Goal: Task Accomplishment & Management: Use online tool/utility

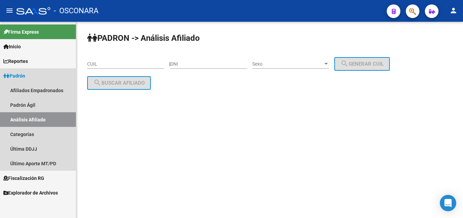
click at [15, 74] on span "Padrón" at bounding box center [14, 75] width 22 height 7
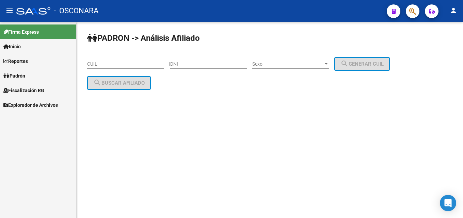
click at [16, 89] on span "Fiscalización RG" at bounding box center [23, 90] width 41 height 7
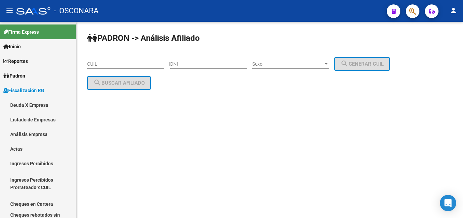
click at [121, 64] on input "CUIL" at bounding box center [125, 64] width 77 height 6
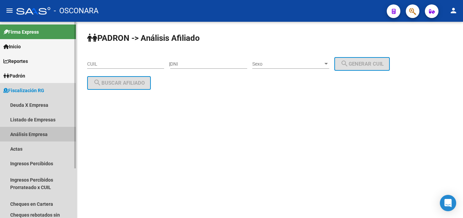
click at [17, 136] on link "Análisis Empresa" at bounding box center [38, 134] width 76 height 15
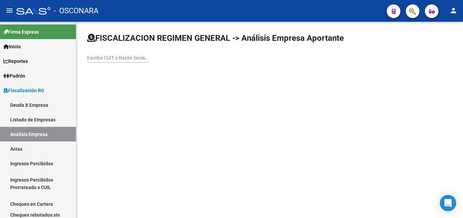
click at [97, 58] on input "Escriba CUIT o Razón Social para buscar" at bounding box center [117, 58] width 61 height 6
paste input "CENTRO DE ELABORACION DE REFRESCOS S.A."
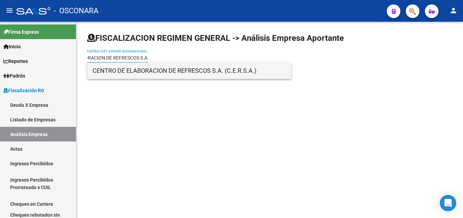
type input "CENTRO DE ELABORACION DE REFRESCOS S.A."
click at [138, 72] on span "CENTRO DE ELABORACION DE REFRESCOS S.A. (C.E.R.S.A.)" at bounding box center [190, 71] width 194 height 16
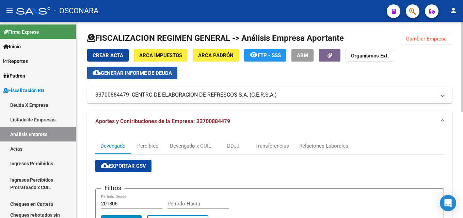
click at [172, 73] on span "Generar informe de deuda" at bounding box center [136, 73] width 71 height 6
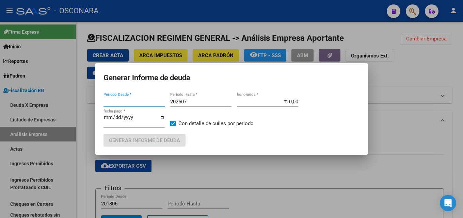
type input "201806"
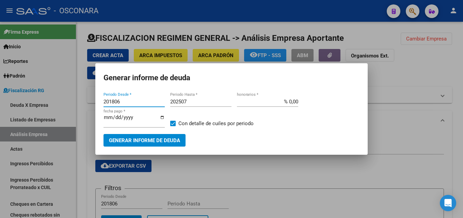
click at [328, 186] on div at bounding box center [231, 109] width 463 height 218
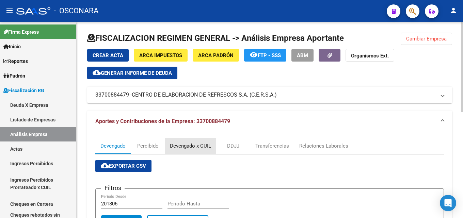
click at [196, 146] on div "Devengado x CUIL" at bounding box center [190, 145] width 41 height 7
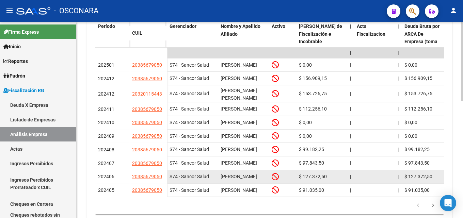
scroll to position [290, 0]
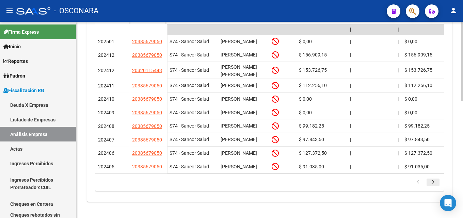
click at [432, 185] on icon "go to next page" at bounding box center [433, 183] width 9 height 8
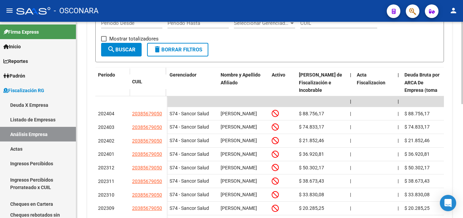
scroll to position [273, 0]
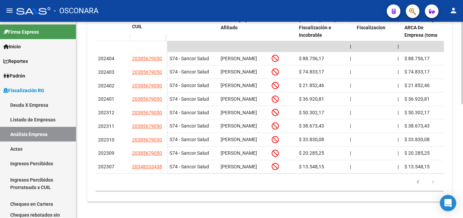
click at [433, 182] on icon "go to next page" at bounding box center [433, 183] width 9 height 8
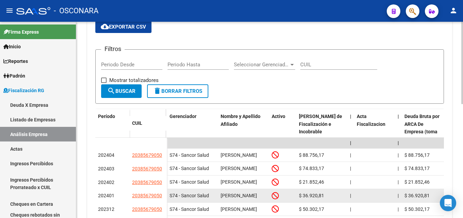
scroll to position [137, 0]
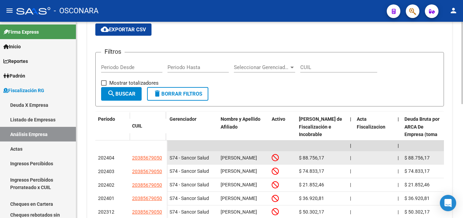
click at [279, 158] on div at bounding box center [283, 158] width 22 height 8
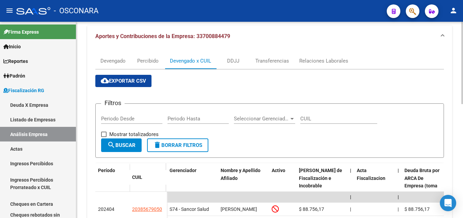
scroll to position [239, 0]
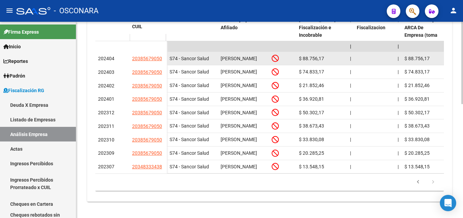
drag, startPoint x: 132, startPoint y: 59, endPoint x: 155, endPoint y: 61, distance: 23.3
click at [158, 62] on datatable-body-cell "20385679050" at bounding box center [147, 59] width 37 height 14
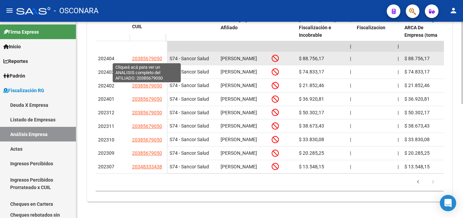
click at [152, 59] on span "20385679050" at bounding box center [147, 58] width 30 height 5
copy span "2038567905"
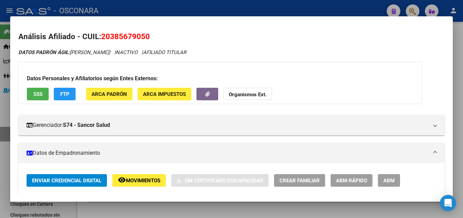
click at [42, 94] on span "SSS" at bounding box center [37, 94] width 9 height 6
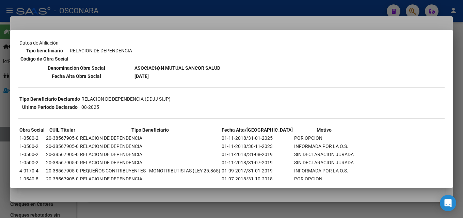
scroll to position [102, 0]
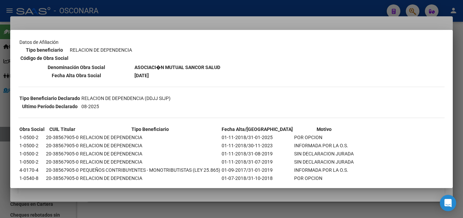
drag, startPoint x: 234, startPoint y: 69, endPoint x: 143, endPoint y: 68, distance: 90.6
click at [143, 68] on div "--INACTIVO en Obra Social-- --Se encuentra activo en el RNOS 902108-- DATOS DE …" at bounding box center [231, 69] width 427 height 255
click at [143, 68] on b "ASOCIACI�N MUTUAL SANCOR SALUD" at bounding box center [178, 67] width 86 height 5
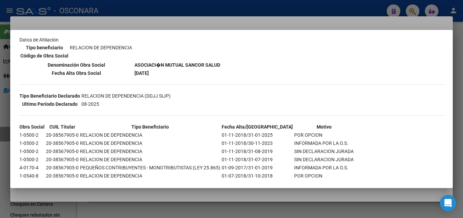
scroll to position [119, 0]
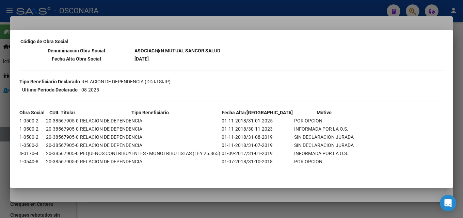
click at [186, 17] on div at bounding box center [231, 109] width 463 height 218
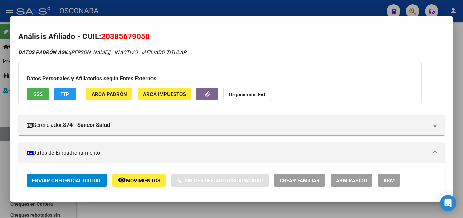
click at [463, 60] on div at bounding box center [231, 109] width 463 height 218
click at [463, 60] on div at bounding box center [463, 120] width 2 height 197
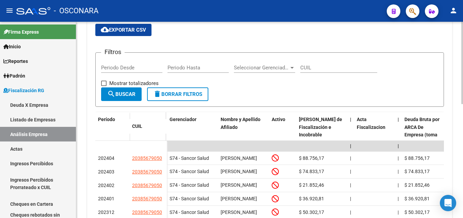
scroll to position [144, 0]
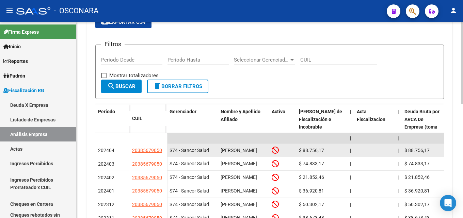
click at [273, 154] on icon at bounding box center [275, 150] width 7 height 7
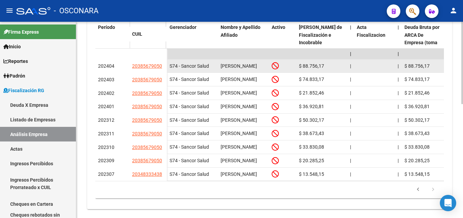
scroll to position [246, 0]
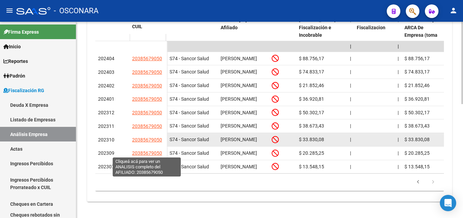
click at [141, 143] on span "20385679050" at bounding box center [147, 139] width 30 height 5
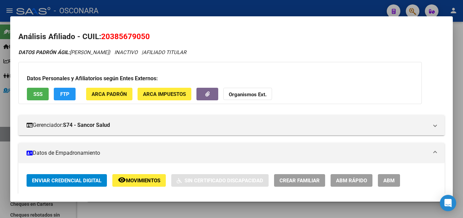
click at [42, 94] on span "SSS" at bounding box center [37, 94] width 9 height 6
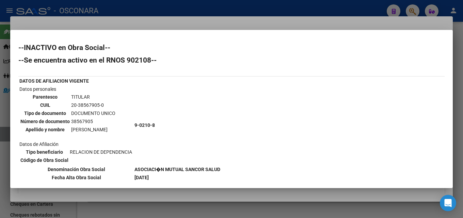
drag, startPoint x: 70, startPoint y: 119, endPoint x: 208, endPoint y: 113, distance: 138.1
click at [208, 113] on tr "Datos personales Parentesco TITULAR CUIL 20-38567905-0 Tipo de documento DOCUME…" at bounding box center [120, 126] width 202 height 80
click at [208, 113] on td "9-0210-8" at bounding box center [177, 126] width 87 height 80
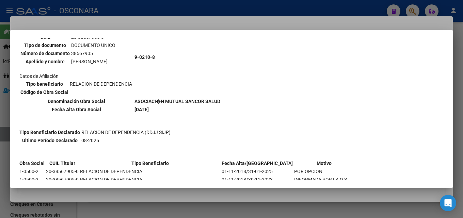
scroll to position [102, 0]
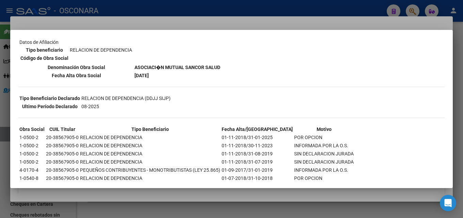
drag, startPoint x: 312, startPoint y: 164, endPoint x: 133, endPoint y: 155, distance: 178.8
click at [133, 155] on tbody "Obra Social CUIL Titular Tipo Beneficiario Fecha Alta/Baja Motivo 1-0500-2 20-3…" at bounding box center [186, 154] width 335 height 57
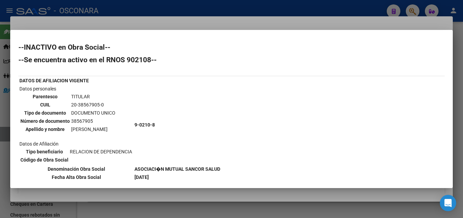
scroll to position [0, 0]
click at [182, 1] on div at bounding box center [231, 109] width 463 height 218
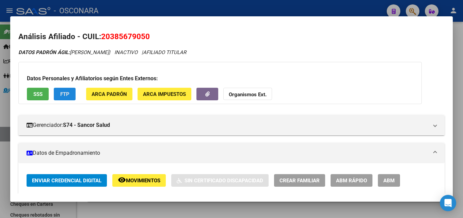
click at [70, 95] on button "FTP" at bounding box center [65, 94] width 22 height 13
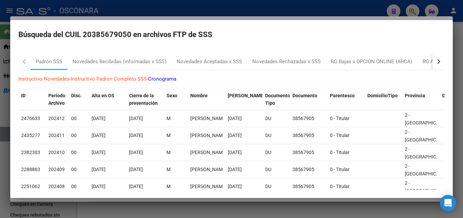
click at [195, 11] on div at bounding box center [231, 109] width 463 height 218
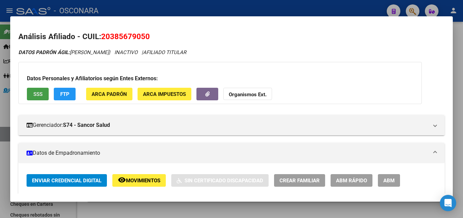
click at [32, 97] on button "SSS" at bounding box center [38, 94] width 22 height 13
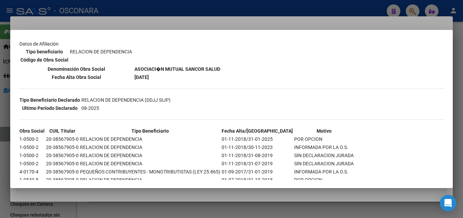
scroll to position [85, 0]
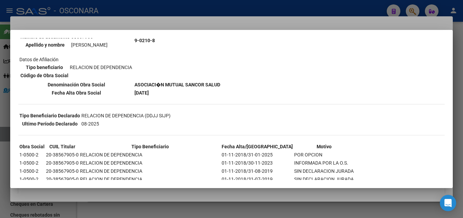
drag, startPoint x: 4, startPoint y: 9, endPoint x: 91, endPoint y: 19, distance: 87.8
click at [91, 19] on div at bounding box center [231, 109] width 463 height 218
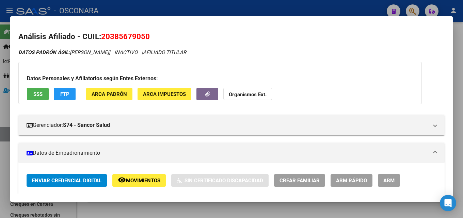
drag, startPoint x: 77, startPoint y: 16, endPoint x: 51, endPoint y: 17, distance: 26.0
click at [51, 15] on div at bounding box center [231, 109] width 463 height 218
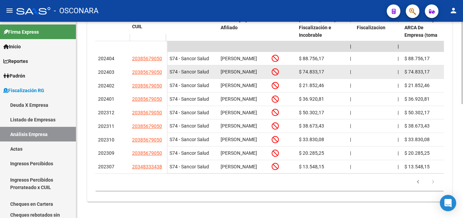
click at [139, 65] on datatable-body-cell "20385679050" at bounding box center [147, 72] width 37 height 14
click at [143, 68] on app-link-go-to "20385679050" at bounding box center [147, 72] width 30 height 8
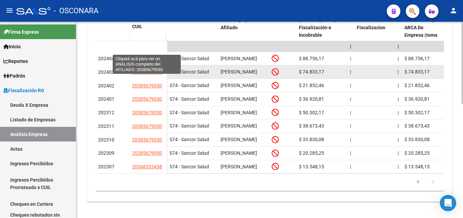
click at [141, 70] on span "20385679050" at bounding box center [147, 72] width 30 height 5
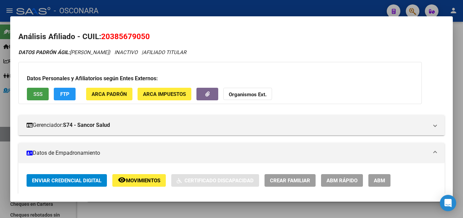
click at [30, 94] on button "SSS" at bounding box center [38, 94] width 22 height 13
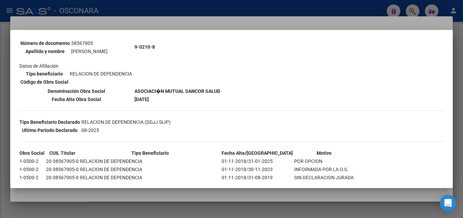
scroll to position [78, 0]
click at [328, 9] on div at bounding box center [231, 109] width 463 height 218
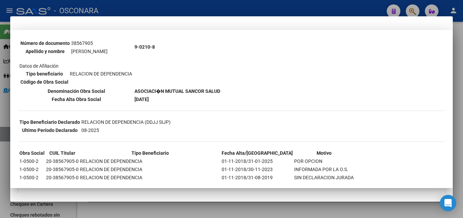
click at [328, 9] on div at bounding box center [231, 109] width 463 height 218
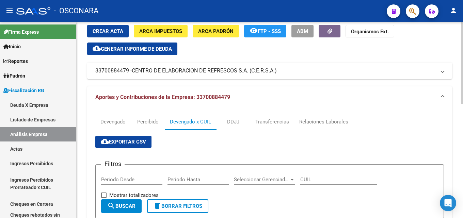
scroll to position [0, 0]
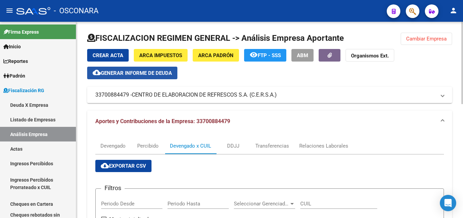
click at [140, 73] on span "Generar informe de deuda" at bounding box center [136, 73] width 71 height 6
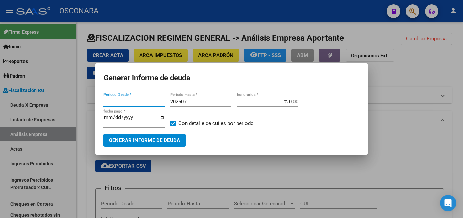
type input "201806"
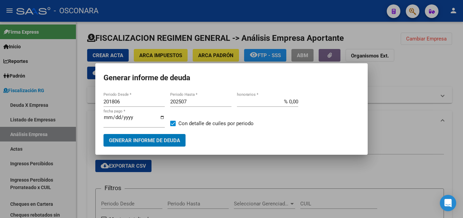
click at [193, 102] on input "202507" at bounding box center [200, 102] width 61 height 6
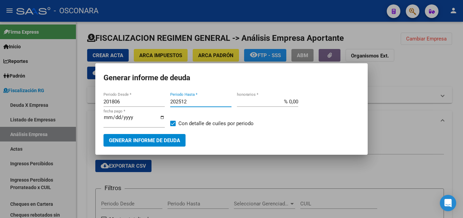
type input "202512"
type input "% 15,00"
click at [148, 138] on span "Generar informe de deuda" at bounding box center [144, 141] width 71 height 6
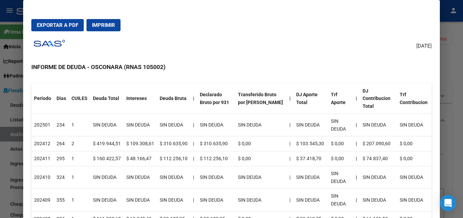
scroll to position [102, 0]
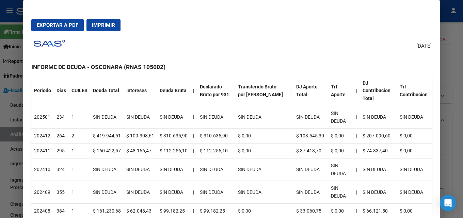
click at [71, 117] on tr "202501 234 1 SIN DEUDA SIN DEUDA SIN DEUDA | SIN DEUDA SIN DEUDA | SIN DEUDA SI…" at bounding box center [231, 117] width 401 height 23
click at [71, 119] on td "1" at bounding box center [79, 117] width 21 height 23
drag, startPoint x: 91, startPoint y: 149, endPoint x: 106, endPoint y: 139, distance: 18.2
click at [106, 139] on td "$ 419.944,51" at bounding box center [106, 136] width 33 height 15
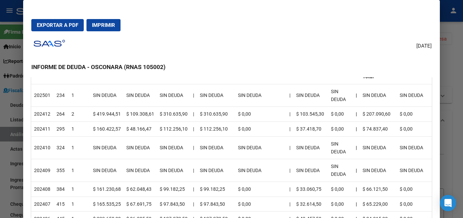
scroll to position [136, 0]
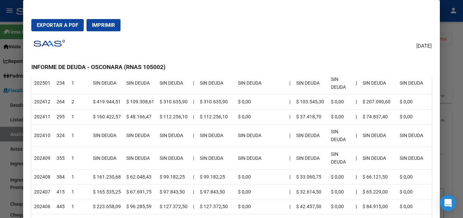
drag, startPoint x: 144, startPoint y: 194, endPoint x: 62, endPoint y: 193, distance: 82.5
click at [62, 193] on tr "202407 415 1 $ 165.535,25 $ 67.691,75 $ 97.843,50 | $ 97.843,50 $ 0,00 | $ 32.6…" at bounding box center [231, 192] width 401 height 15
click at [62, 193] on td "415" at bounding box center [61, 192] width 15 height 15
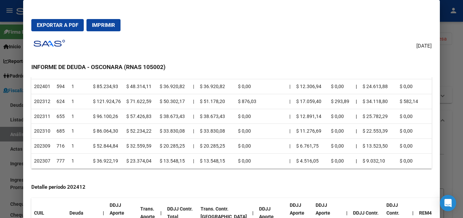
scroll to position [341, 0]
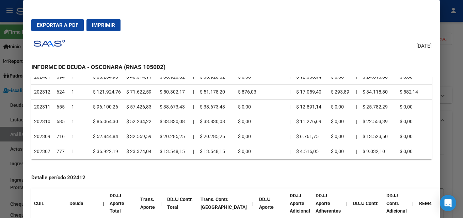
drag, startPoint x: 56, startPoint y: 149, endPoint x: 131, endPoint y: 146, distance: 75.0
click at [131, 146] on tr "202307 777 1 $ 36.922,19 $ 23.374,04 $ 13.548,15 | $ 13.548,15 $ 0,00 | $ 4.516…" at bounding box center [231, 151] width 401 height 15
click at [131, 146] on td "$ 23.374,04" at bounding box center [140, 151] width 33 height 15
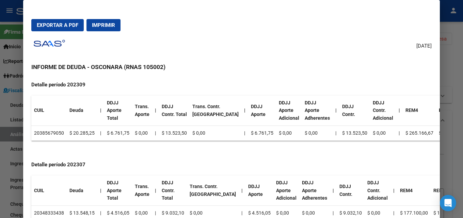
scroll to position [1497, 0]
click at [52, 206] on td "20348333438" at bounding box center [48, 213] width 35 height 15
click at [52, 208] on td "20348333438" at bounding box center [48, 213] width 35 height 15
copy td "20348333438"
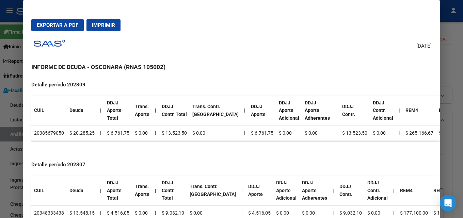
click at [463, 37] on div at bounding box center [231, 109] width 463 height 218
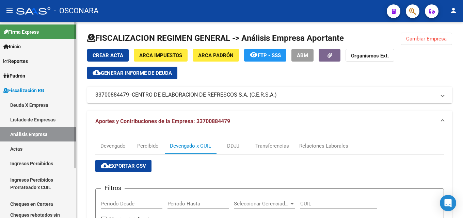
click at [17, 75] on span "Padrón" at bounding box center [14, 75] width 22 height 7
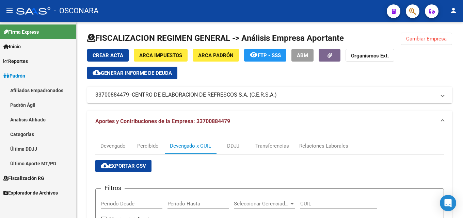
click at [20, 120] on link "Análisis Afiliado" at bounding box center [38, 119] width 76 height 15
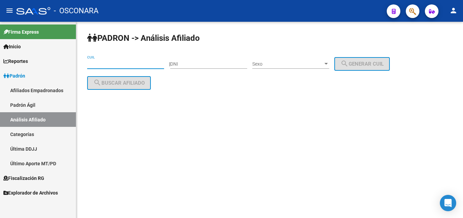
paste input "20-34833343-8"
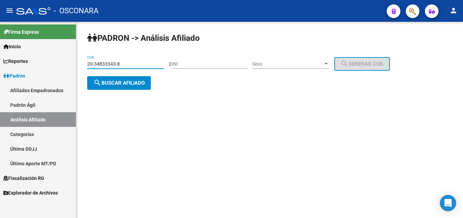
type input "20-34833343-8"
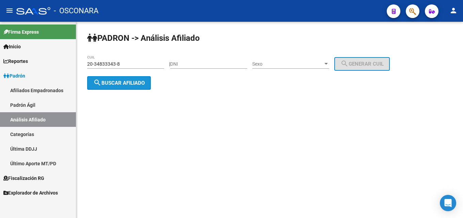
click at [116, 83] on span "search Buscar afiliado" at bounding box center [118, 83] width 51 height 6
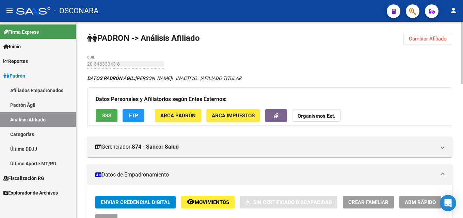
click at [108, 117] on span "SSS" at bounding box center [106, 116] width 9 height 6
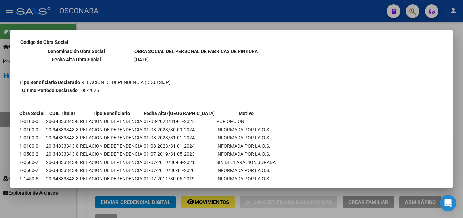
scroll to position [136, 0]
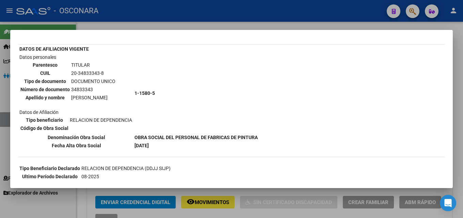
drag, startPoint x: 158, startPoint y: 40, endPoint x: 171, endPoint y: 48, distance: 16.0
click at [170, 45] on div "--INACTIVO en Obra Social-- --Se encuentra activo en el RNOS 115805-- DATOS DE …" at bounding box center [231, 172] width 427 height 321
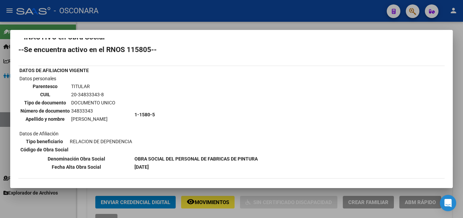
click at [182, 87] on td "1-1580-5" at bounding box center [196, 115] width 124 height 80
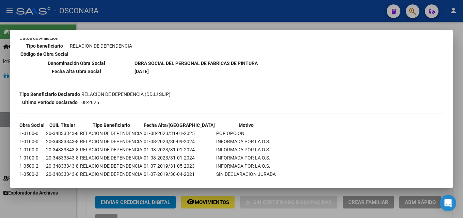
scroll to position [147, 0]
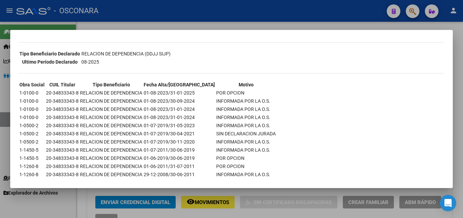
drag, startPoint x: 24, startPoint y: 132, endPoint x: 254, endPoint y: 133, distance: 230.7
click at [254, 133] on table "Obra Social CUIL Titular Tipo Beneficiario Fecha Alta/Baja Motivo 1-0100-0 20-3…" at bounding box center [147, 141] width 259 height 123
drag, startPoint x: 24, startPoint y: 140, endPoint x: 245, endPoint y: 140, distance: 221.2
click at [245, 140] on tr "1-0500-2 20-34833343-8 RELACION DE DEPENDENCIA 01-07-2019/30-11-2020 INFORMADA …" at bounding box center [147, 141] width 257 height 7
drag, startPoint x: 22, startPoint y: 126, endPoint x: 247, endPoint y: 123, distance: 224.9
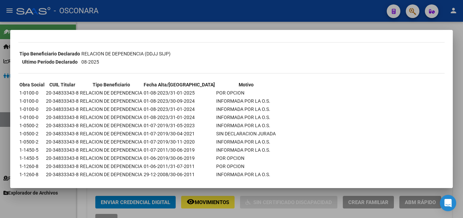
click at [247, 123] on tr "1-0500-2 20-34833343-8 RELACION DE DEPENDENCIA 01-07-2019/31-05-2023 INFORMADA …" at bounding box center [147, 125] width 257 height 7
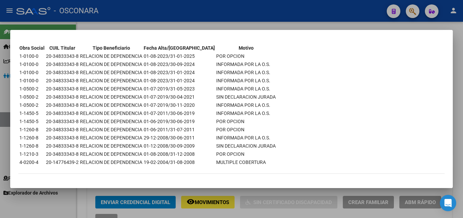
scroll to position [184, 0]
click at [164, 19] on div at bounding box center [231, 109] width 463 height 218
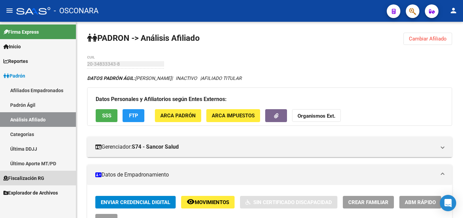
click at [26, 178] on span "Fiscalización RG" at bounding box center [23, 178] width 41 height 7
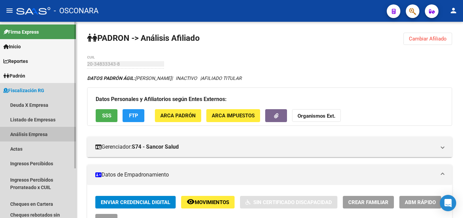
click at [24, 133] on link "Análisis Empresa" at bounding box center [38, 134] width 76 height 15
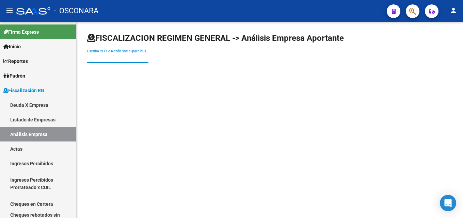
click at [130, 57] on input "Escriba CUIT o Razón Social para buscar" at bounding box center [117, 58] width 61 height 6
paste input "20348333438"
type input "20348333438"
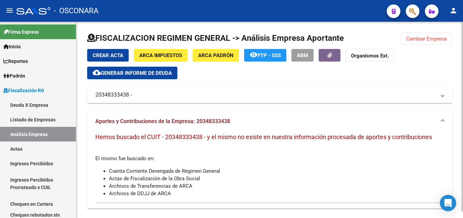
click at [437, 35] on button "Cambiar Empresa" at bounding box center [426, 39] width 51 height 12
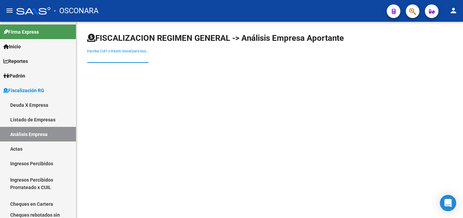
click at [113, 56] on input "Escriba CUIT o Razón Social para buscar" at bounding box center [117, 58] width 61 height 6
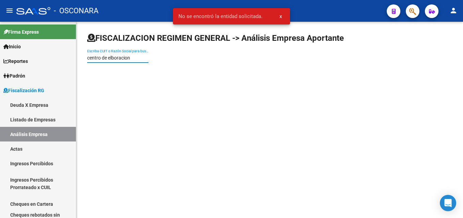
click at [112, 56] on input "centro de elboracion" at bounding box center [117, 58] width 61 height 6
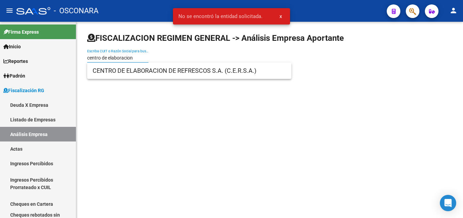
type input "centro de elaboracion"
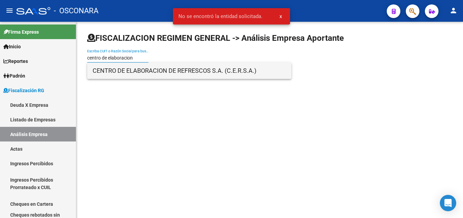
click at [136, 71] on span "CENTRO DE ELABORACION DE REFRESCOS S.A. (C.E.R.S.A.)" at bounding box center [190, 71] width 194 height 16
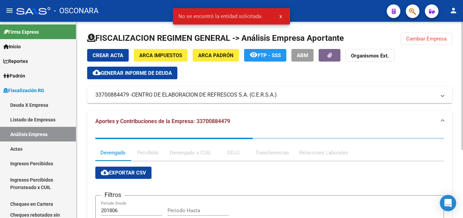
click at [165, 74] on span "Generar informe de deuda" at bounding box center [136, 73] width 71 height 6
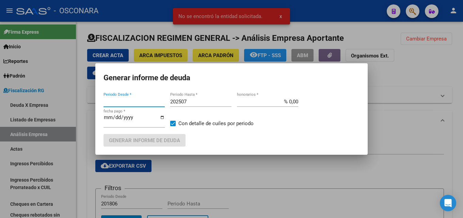
type input "201806"
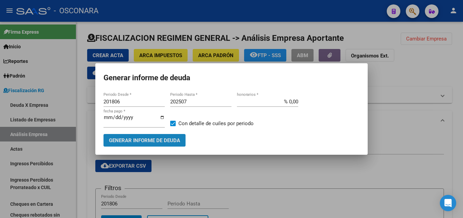
click at [177, 141] on span "Generar informe de deuda" at bounding box center [144, 141] width 71 height 6
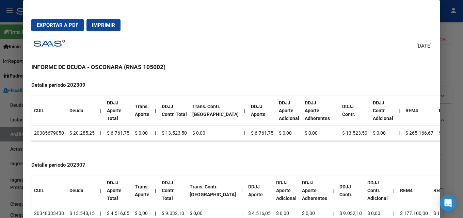
scroll to position [1480, 0]
drag, startPoint x: 44, startPoint y: 210, endPoint x: 187, endPoint y: 201, distance: 143.4
click at [187, 206] on tr "20348333438 $ 13.548,15 | $ 4.516,05 $ 0,00 | $ 9.032,10 $ 0,00 | $ 4.516,05 $ …" at bounding box center [247, 213] width 433 height 15
click at [187, 206] on td "$ 0,00" at bounding box center [213, 213] width 52 height 15
click at [458, 97] on div at bounding box center [231, 109] width 463 height 218
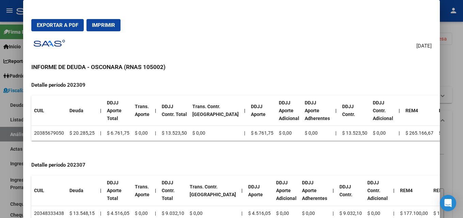
click at [458, 97] on div at bounding box center [231, 109] width 463 height 218
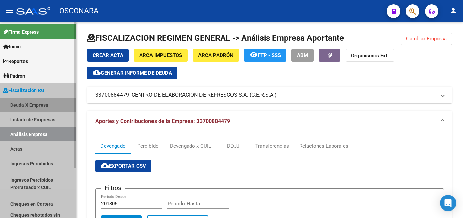
click at [20, 104] on link "Deuda X Empresa" at bounding box center [38, 105] width 76 height 15
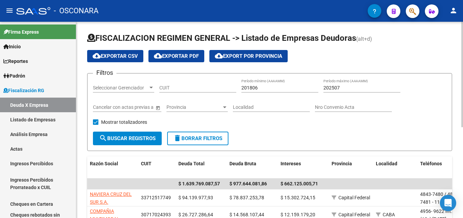
click at [137, 89] on span "Seleccionar Gerenciador" at bounding box center [120, 88] width 55 height 6
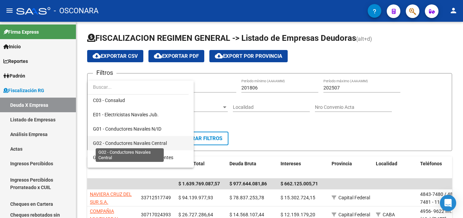
scroll to position [102, 0]
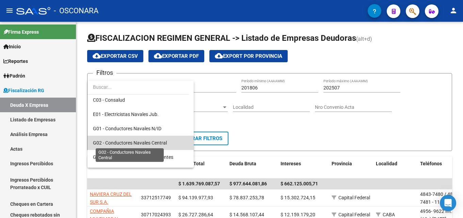
click at [148, 143] on span "G02 - Conductores Navales Central" at bounding box center [130, 142] width 74 height 5
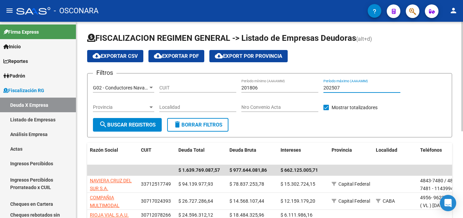
click at [344, 88] on input "202507" at bounding box center [362, 88] width 77 height 6
type input "202508"
click at [128, 127] on span "search Buscar Registros" at bounding box center [127, 125] width 57 height 6
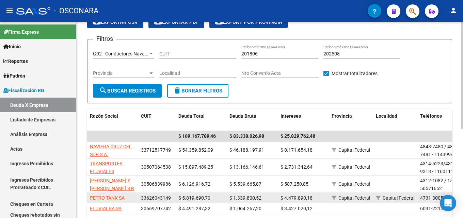
scroll to position [68, 0]
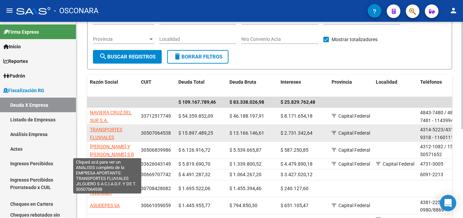
click at [117, 131] on span "TRANSPORTES FLUVIALES JILGUERO S A C.I.A.G.F. Y DE T." at bounding box center [107, 141] width 35 height 29
type textarea "30507064538"
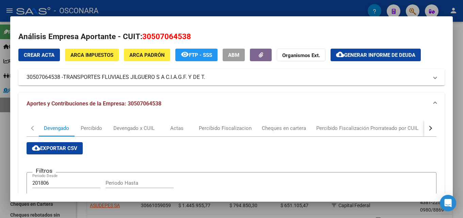
click at [246, 8] on div at bounding box center [231, 109] width 463 height 218
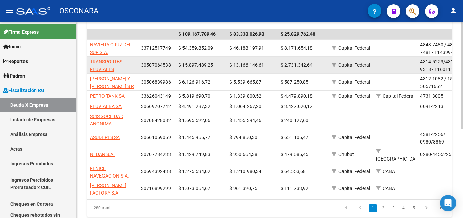
scroll to position [162, 0]
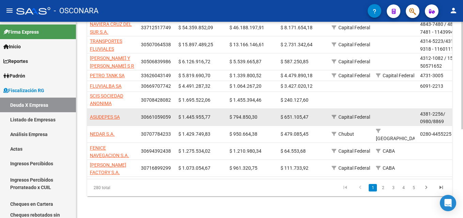
drag, startPoint x: 127, startPoint y: 114, endPoint x: 89, endPoint y: 115, distance: 38.5
click at [89, 115] on datatable-body-cell "ASUDEPES SA" at bounding box center [112, 117] width 51 height 17
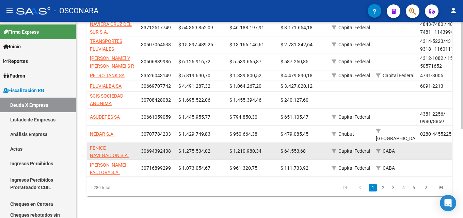
copy span "ASUDEPES SA"
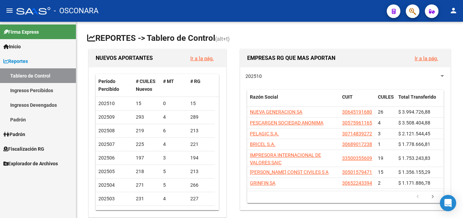
click at [29, 148] on span "Fiscalización RG" at bounding box center [23, 149] width 41 height 7
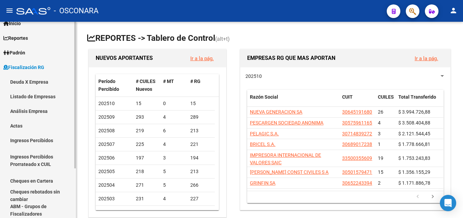
scroll to position [66, 0]
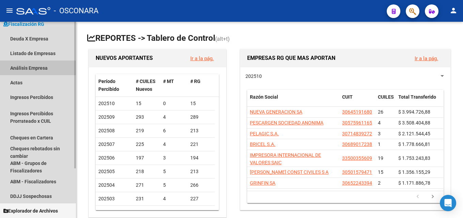
click at [32, 69] on link "Análisis Empresa" at bounding box center [38, 68] width 76 height 15
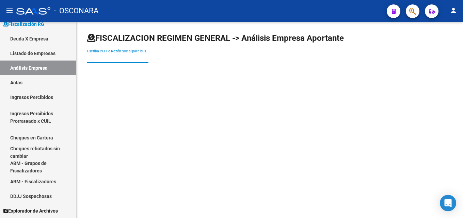
paste input "ASUDEPES SA"
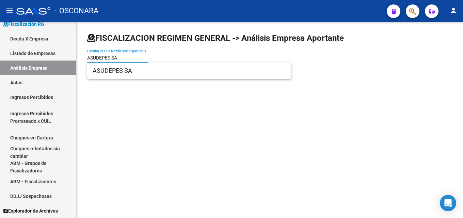
type input "ASUDEPES SA"
click at [141, 80] on div "FISCALIZACION REGIMEN GENERAL -> Análisis Empresa Aportante ASUDEPES SA Escriba…" at bounding box center [269, 53] width 387 height 63
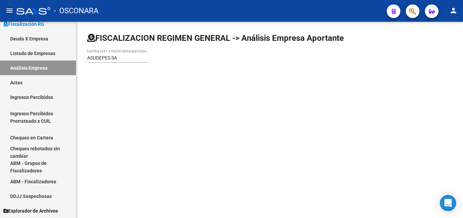
click at [129, 57] on input "ASUDEPES SA" at bounding box center [117, 58] width 61 height 6
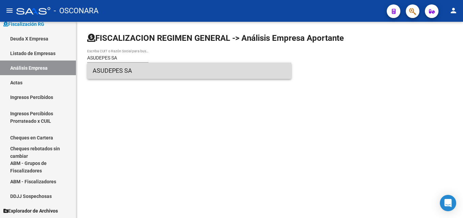
click at [130, 75] on span "ASUDEPES SA" at bounding box center [190, 71] width 194 height 16
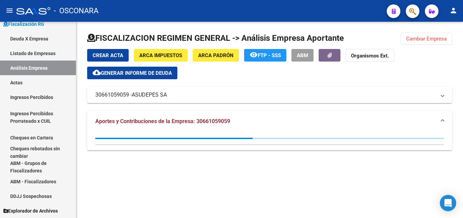
click at [166, 71] on span "Generar informe de deuda" at bounding box center [136, 73] width 71 height 6
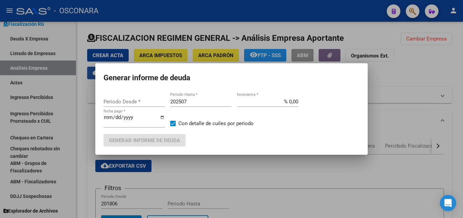
type input "202303"
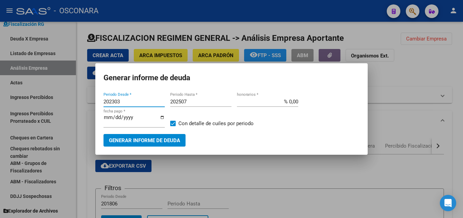
click at [200, 103] on input "202507" at bounding box center [200, 102] width 61 height 6
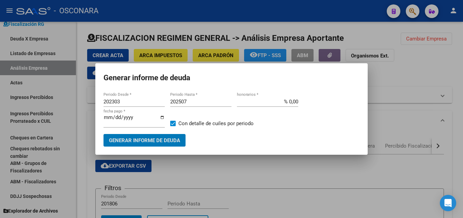
click at [200, 103] on input "202507" at bounding box center [200, 102] width 61 height 6
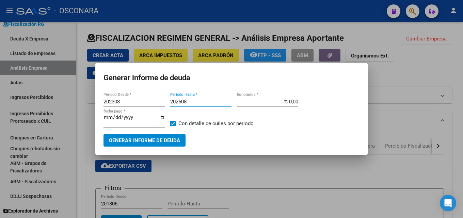
type input "202508"
type input "% 15,00"
click at [108, 117] on input "2025-10-13" at bounding box center [134, 120] width 61 height 11
type input "2025-10-25"
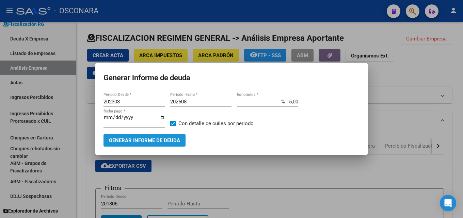
click at [124, 136] on button "Generar informe de deuda" at bounding box center [145, 140] width 82 height 13
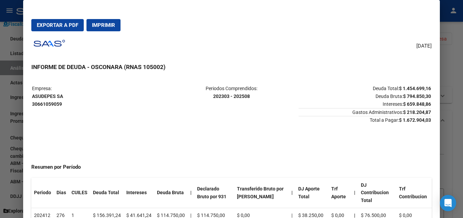
click at [59, 21] on button "Exportar a PDF" at bounding box center [57, 25] width 52 height 12
